Goal: Task Accomplishment & Management: Manage account settings

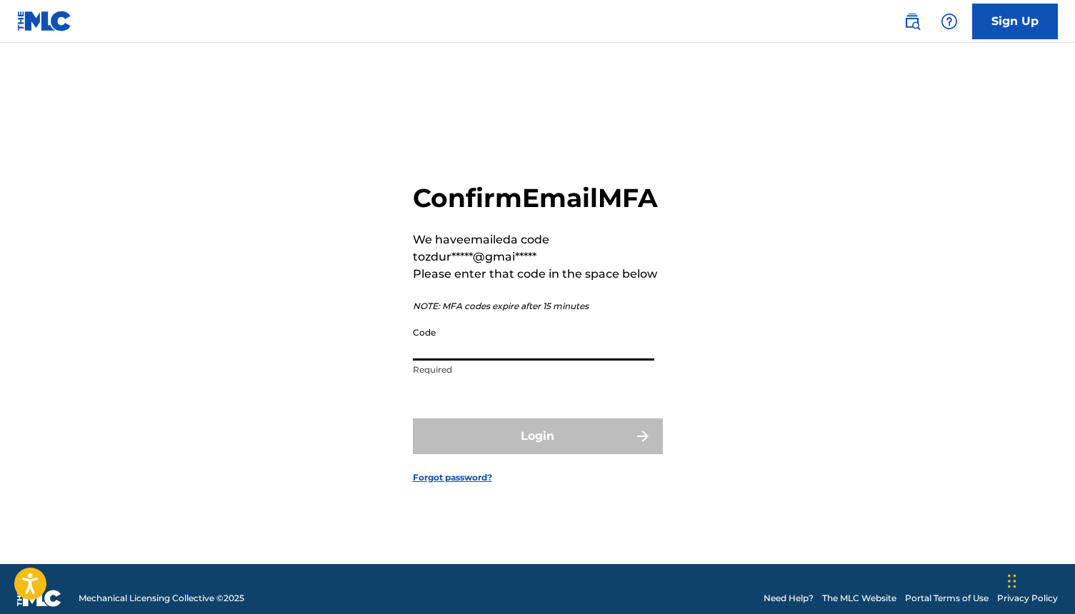
click at [441, 359] on input "Code" at bounding box center [533, 340] width 241 height 41
paste input "000142"
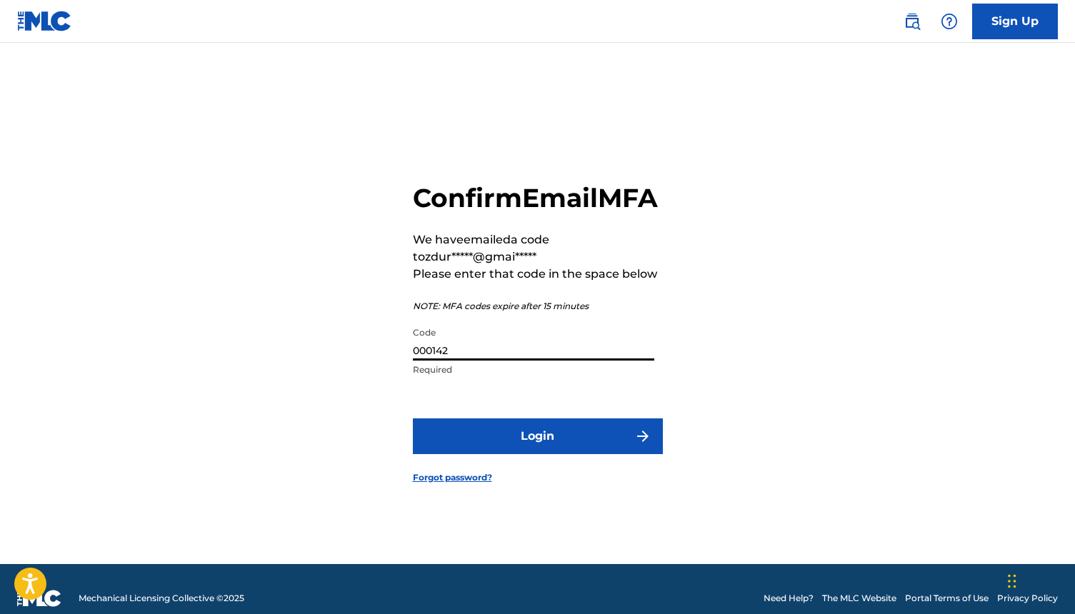
type input "000142"
click at [578, 454] on button "Login" at bounding box center [538, 436] width 250 height 36
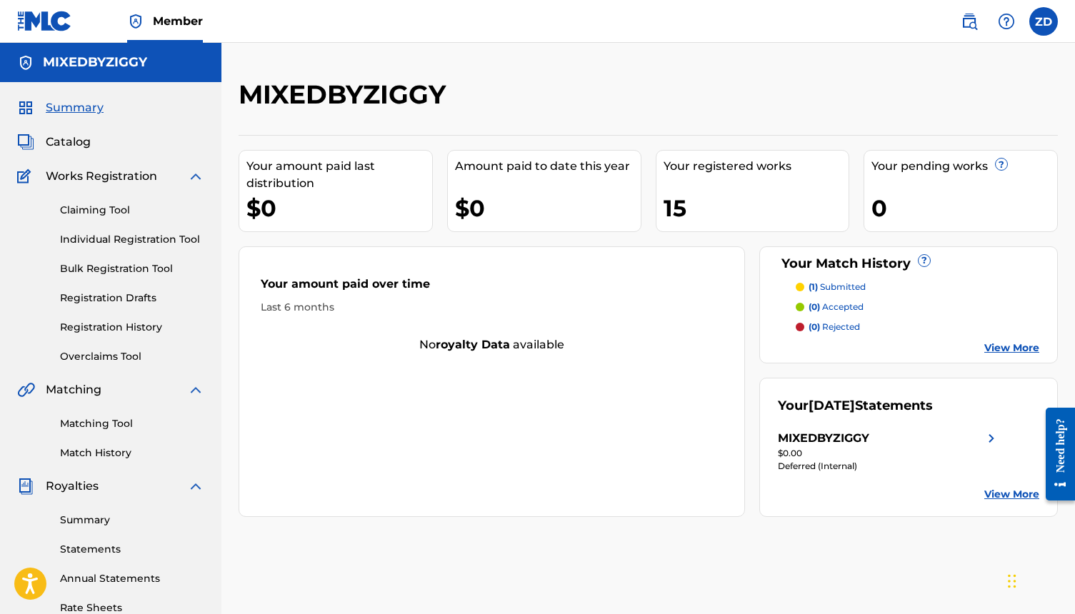
click at [872, 436] on div "MIXEDBYZIGGY" at bounding box center [889, 438] width 222 height 17
click at [1011, 495] on link "View More" at bounding box center [1011, 494] width 55 height 15
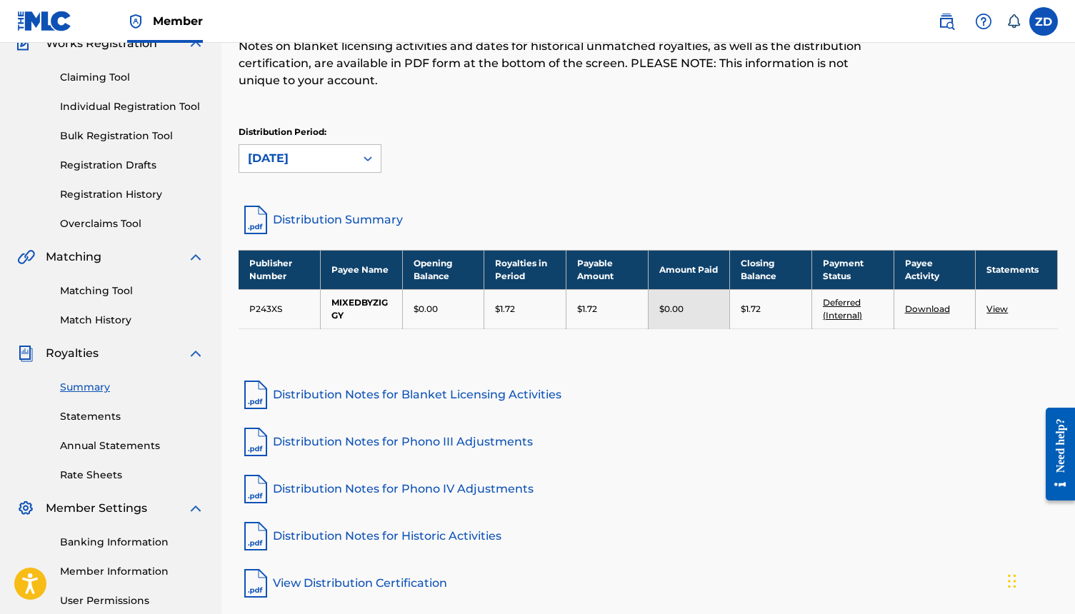
scroll to position [134, 0]
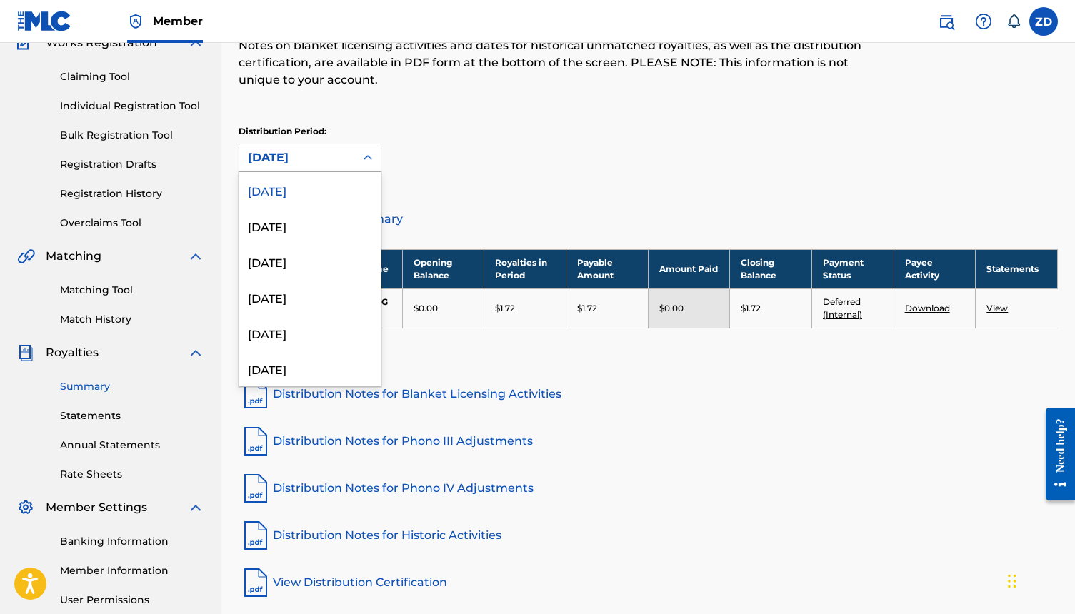
click at [361, 156] on div at bounding box center [368, 158] width 26 height 26
click at [321, 216] on div "July 2025" at bounding box center [309, 226] width 141 height 36
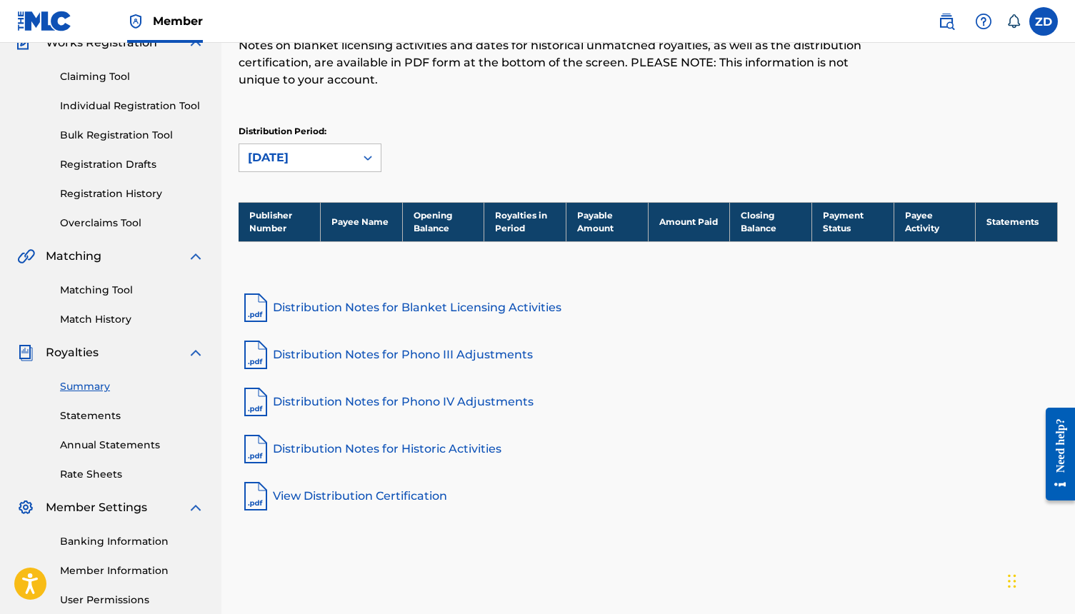
click at [348, 160] on div "July 2025" at bounding box center [297, 157] width 116 height 27
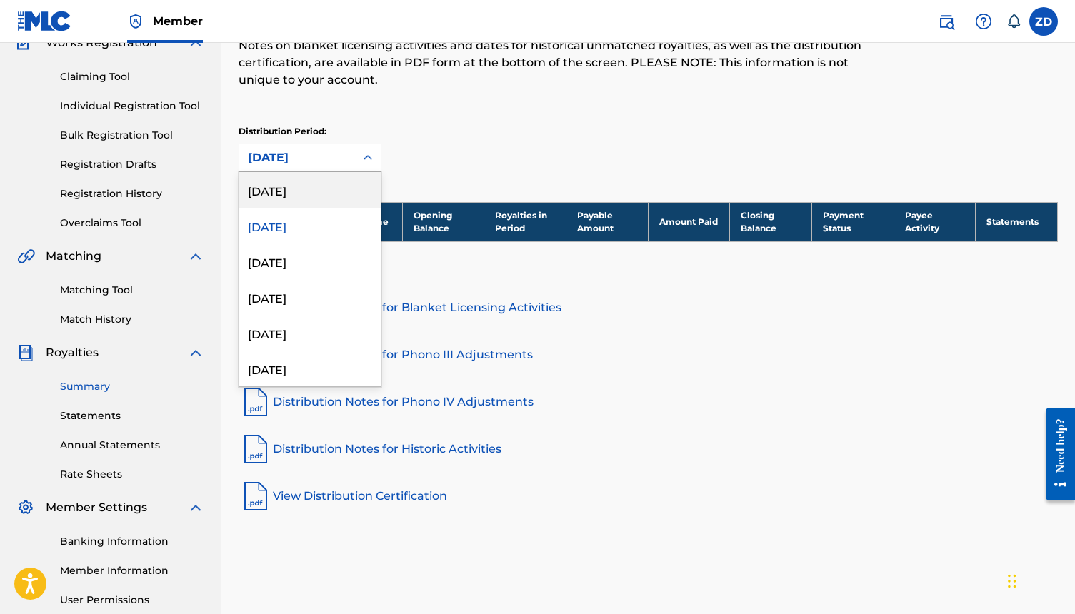
click at [321, 197] on div "[DATE]" at bounding box center [309, 190] width 141 height 36
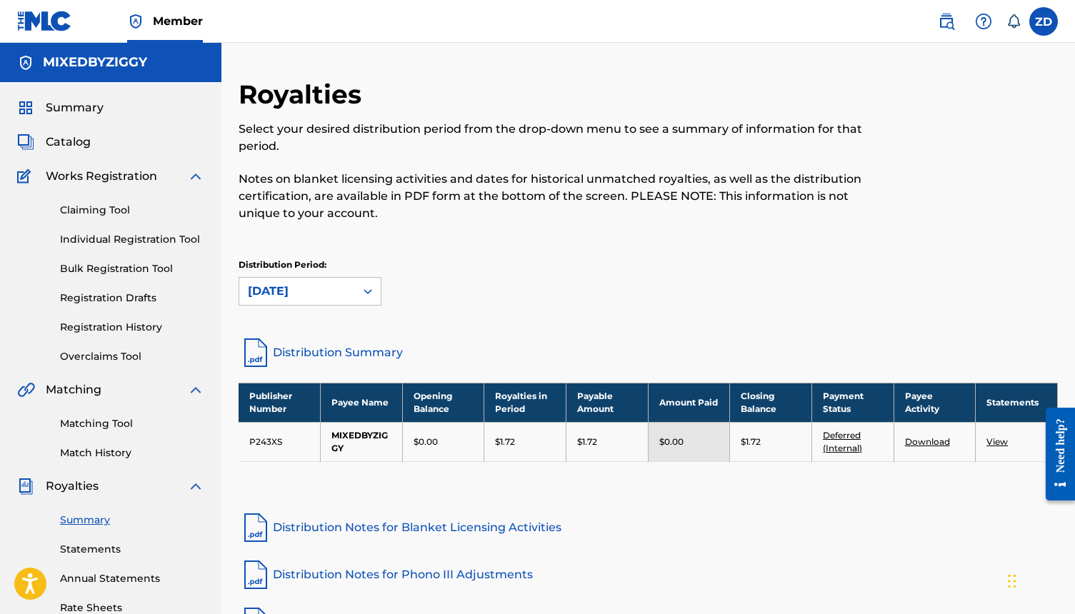
scroll to position [0, 0]
click at [92, 451] on link "Match History" at bounding box center [132, 453] width 144 height 15
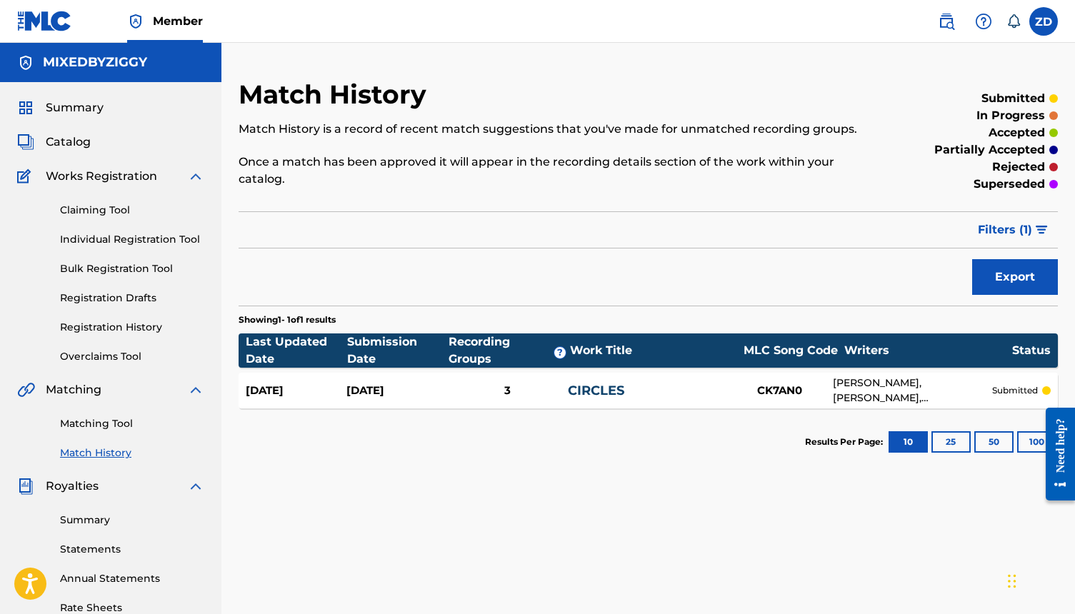
click at [841, 388] on div "CARSON DODSON, NICHOLAS BRAHAM, STEPHEN GORDON, ZANE DURHAM" at bounding box center [912, 391] width 159 height 30
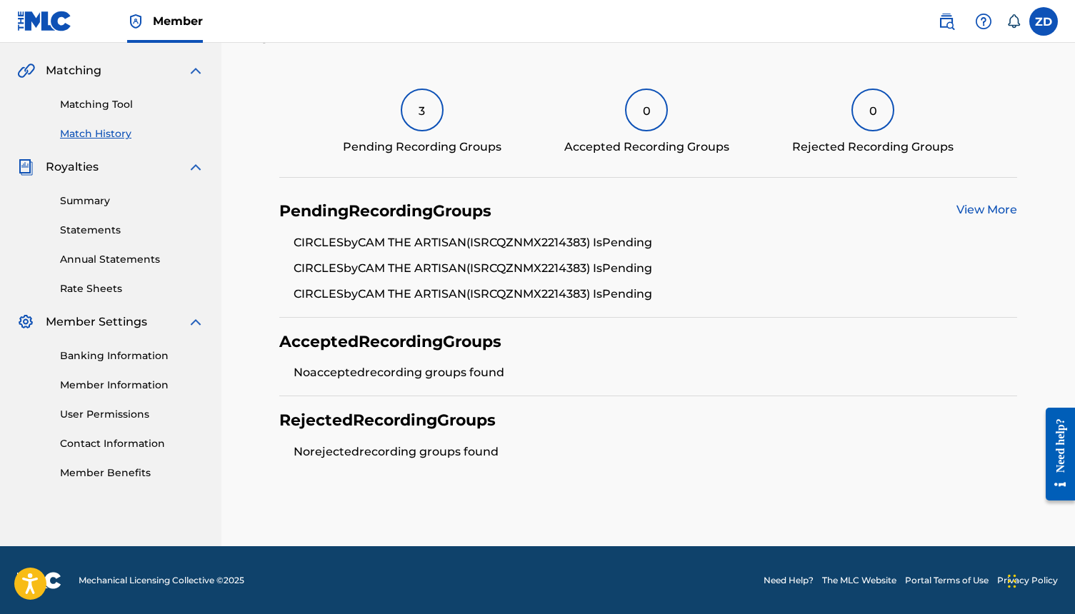
scroll to position [318, 0]
click at [989, 206] on link "View More" at bounding box center [986, 210] width 61 height 14
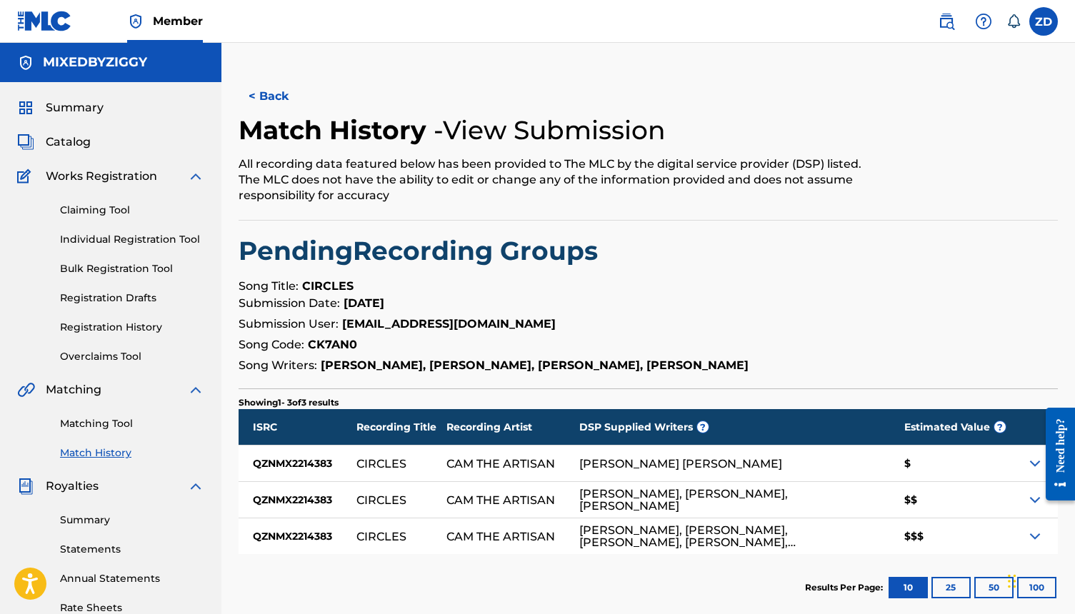
scroll to position [73, 0]
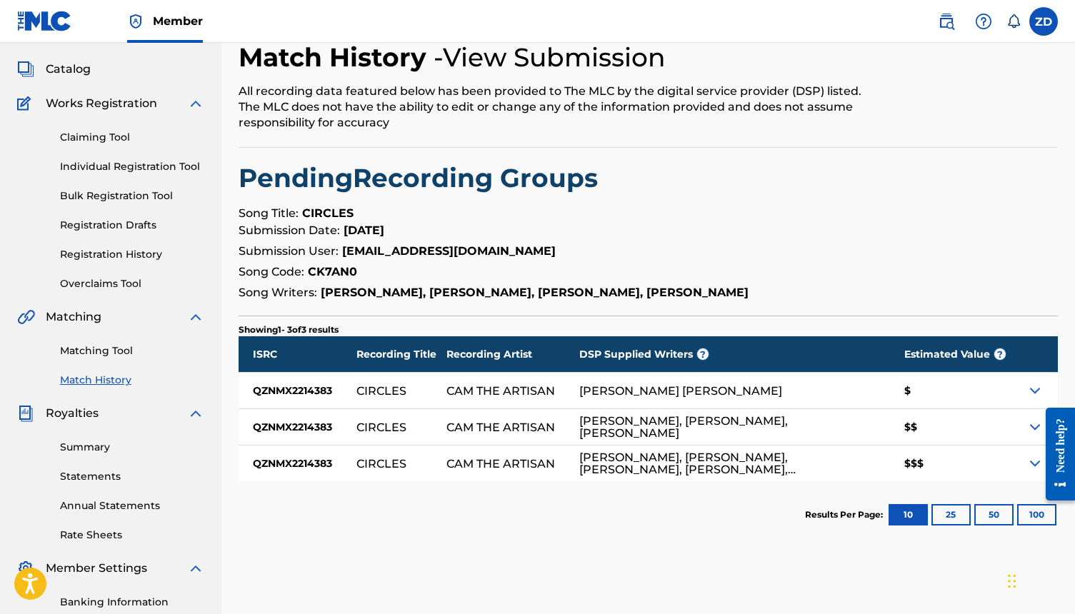
click at [86, 131] on link "Claiming Tool" at bounding box center [132, 137] width 144 height 15
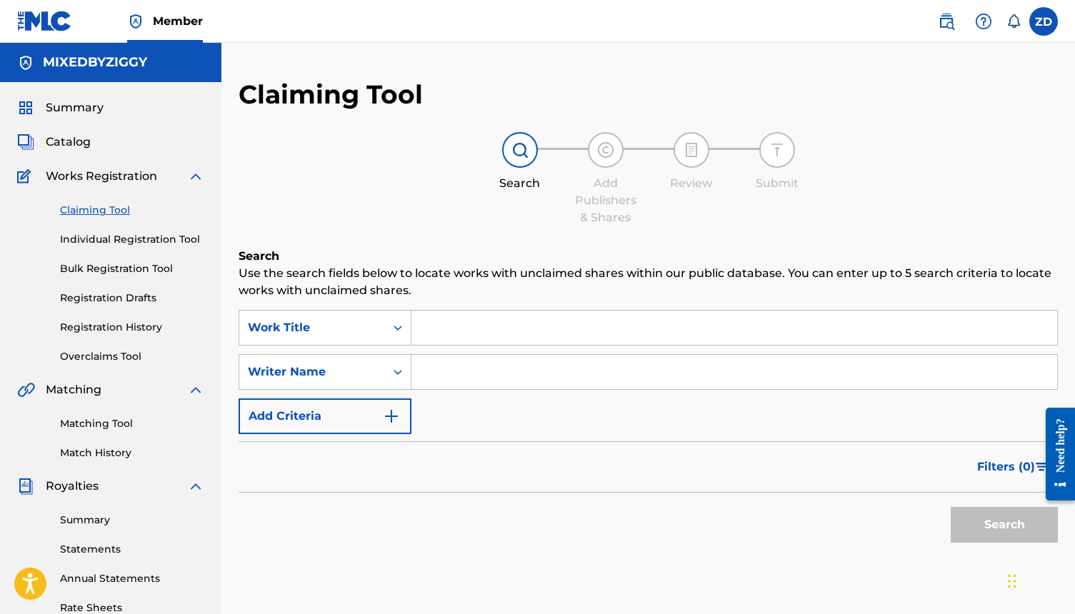
click at [74, 106] on span "Summary" at bounding box center [75, 107] width 58 height 17
